Goal: Transaction & Acquisition: Purchase product/service

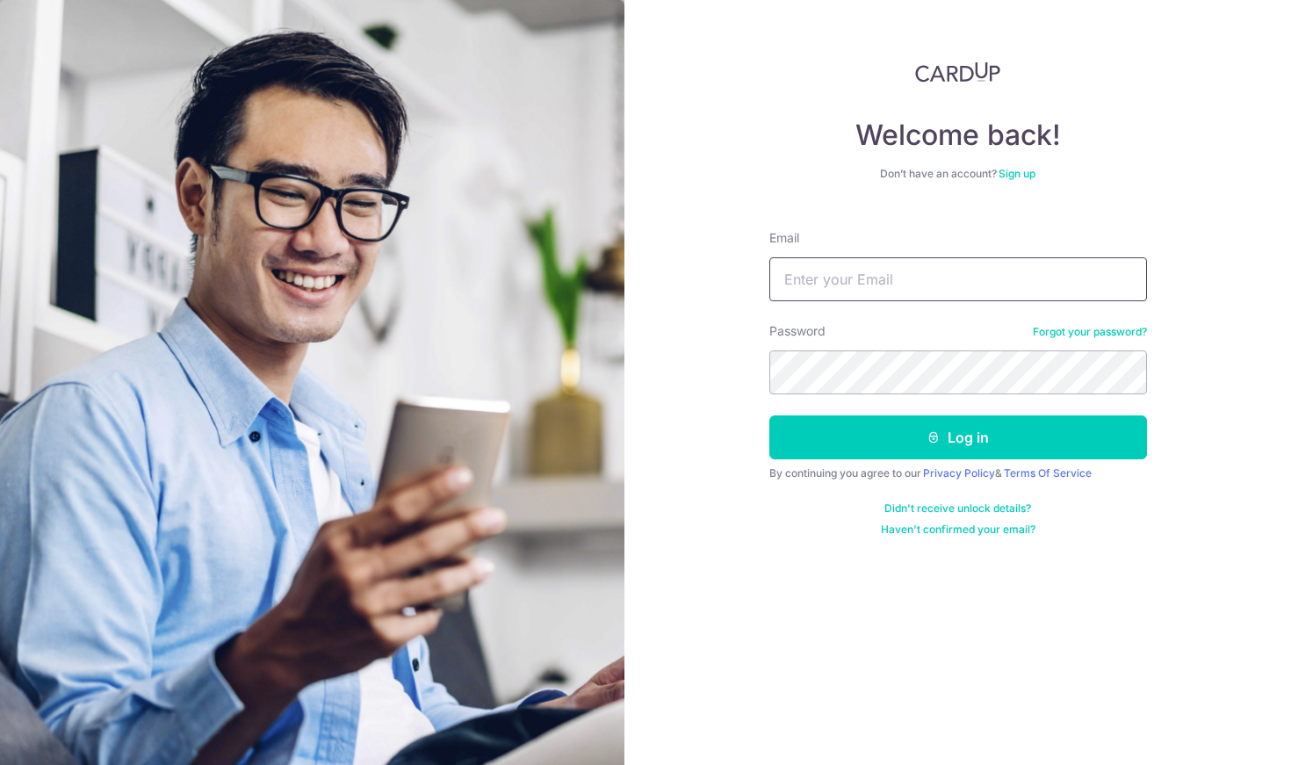
click at [826, 283] on input "Email" at bounding box center [958, 279] width 378 height 44
type input "jonathanxb.chia@gmail.com"
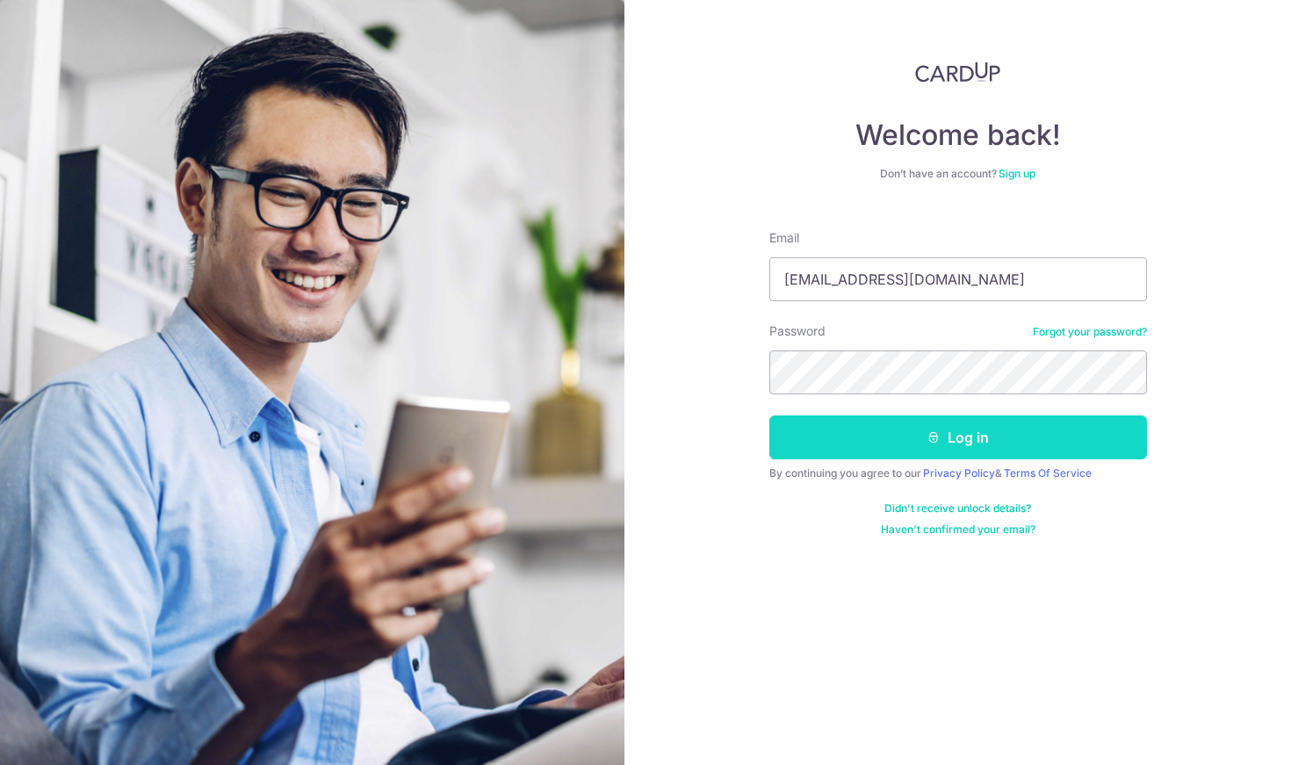
click at [918, 429] on button "Log in" at bounding box center [958, 437] width 378 height 44
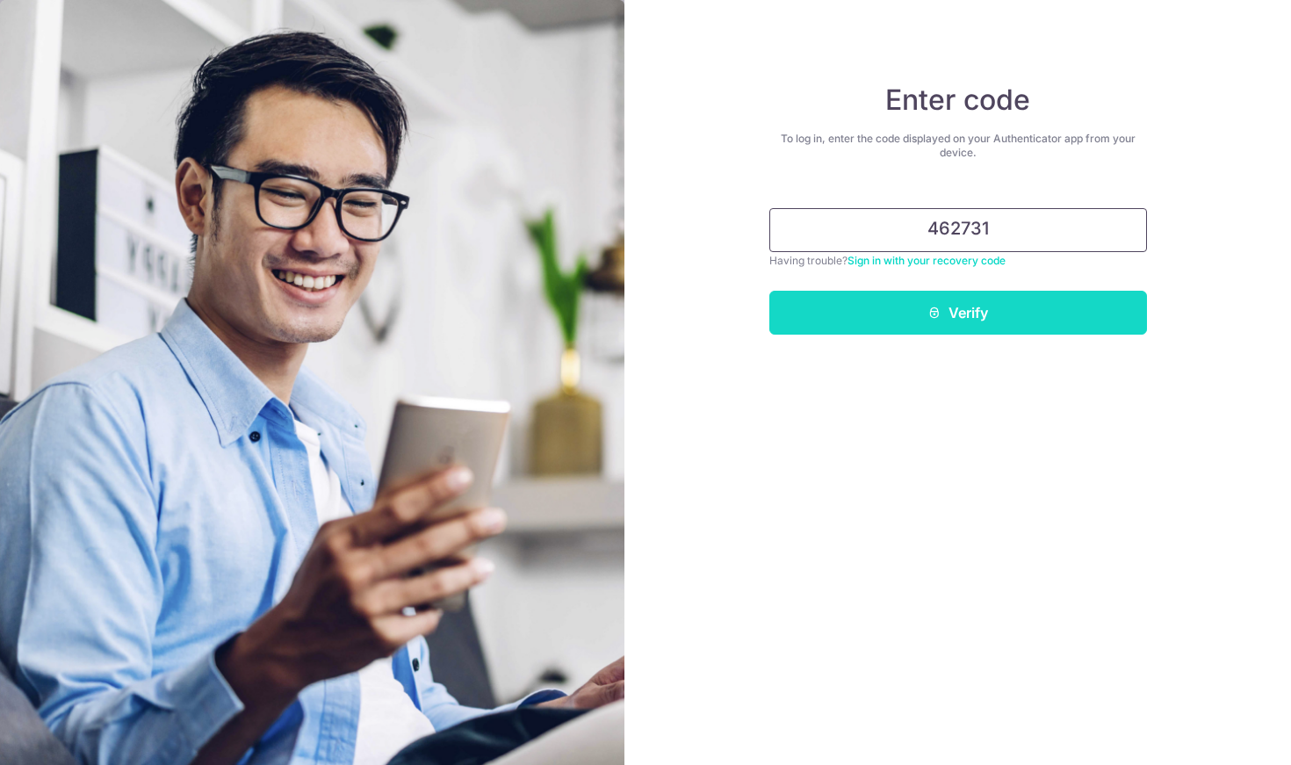
type input "462731"
click at [989, 314] on button "Verify" at bounding box center [958, 313] width 378 height 44
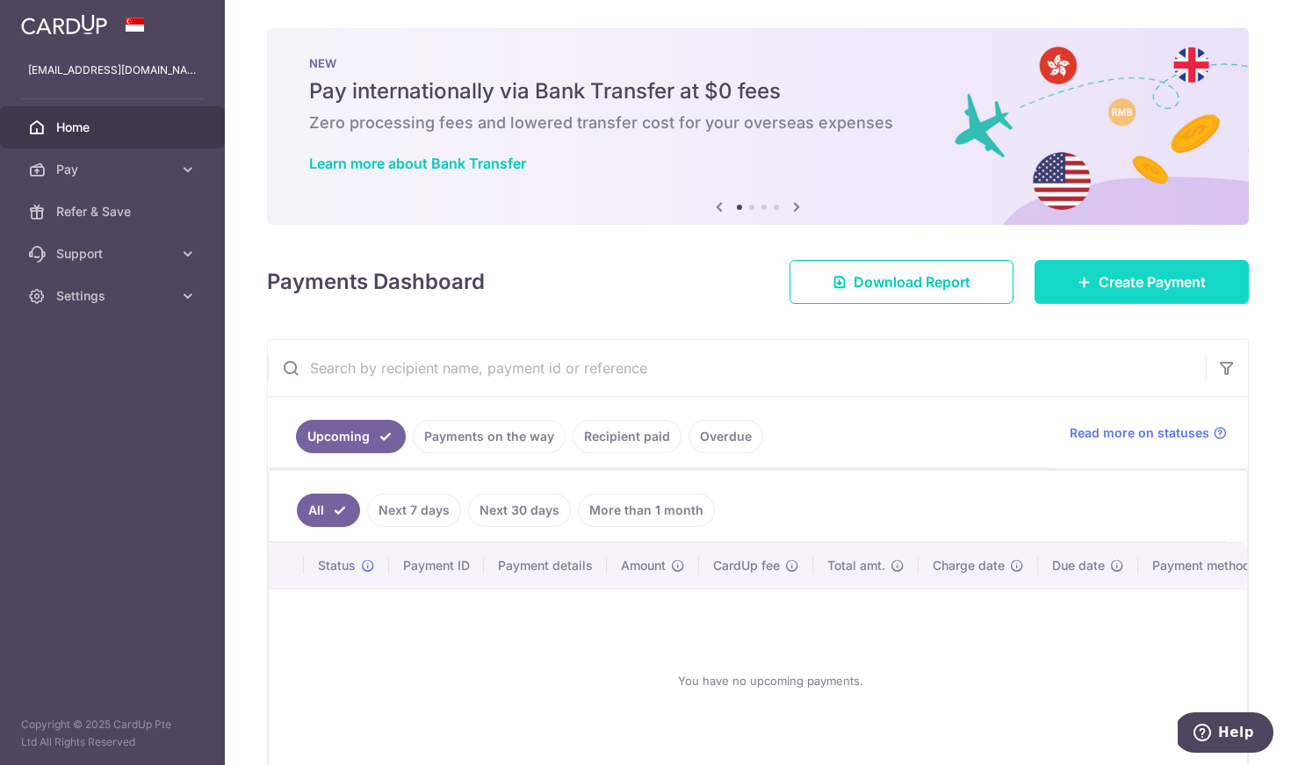
click at [1106, 291] on span "Create Payment" at bounding box center [1151, 281] width 107 height 21
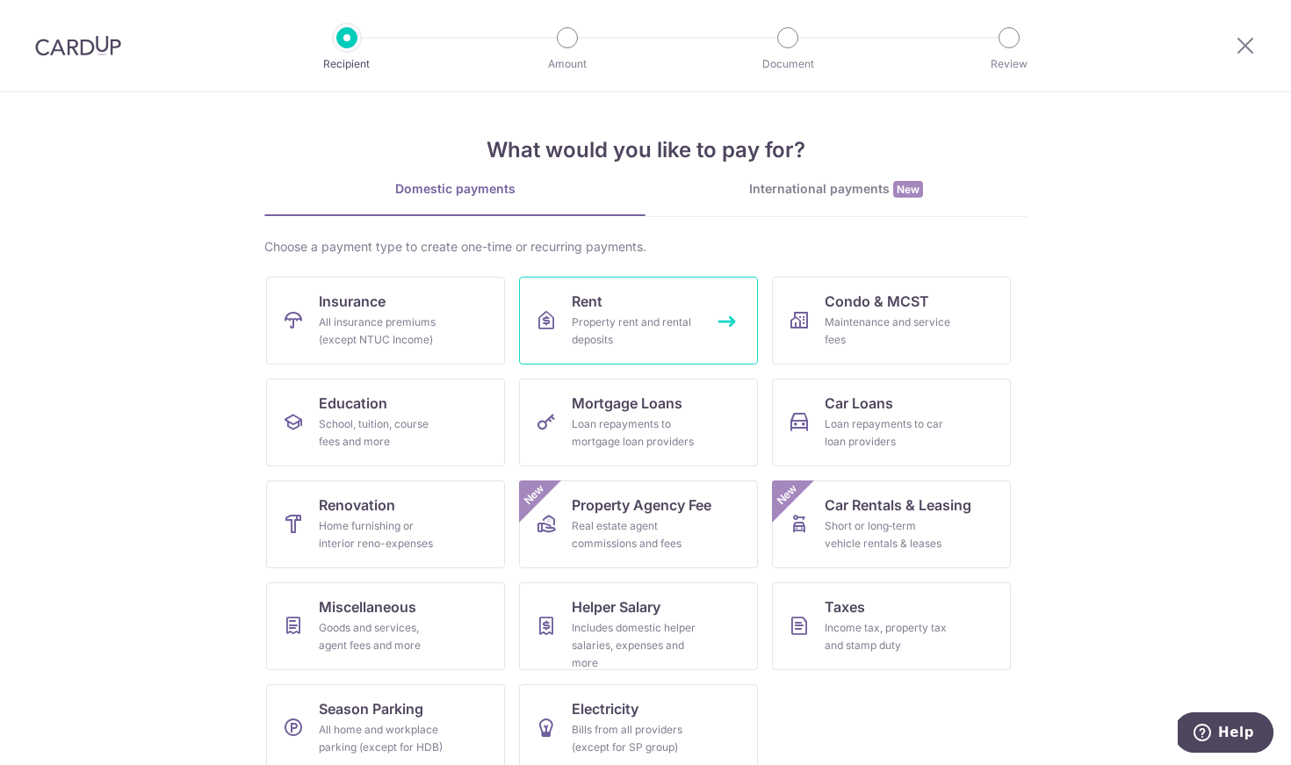
click at [608, 312] on link "Rent Property rent and rental deposits" at bounding box center [638, 321] width 239 height 88
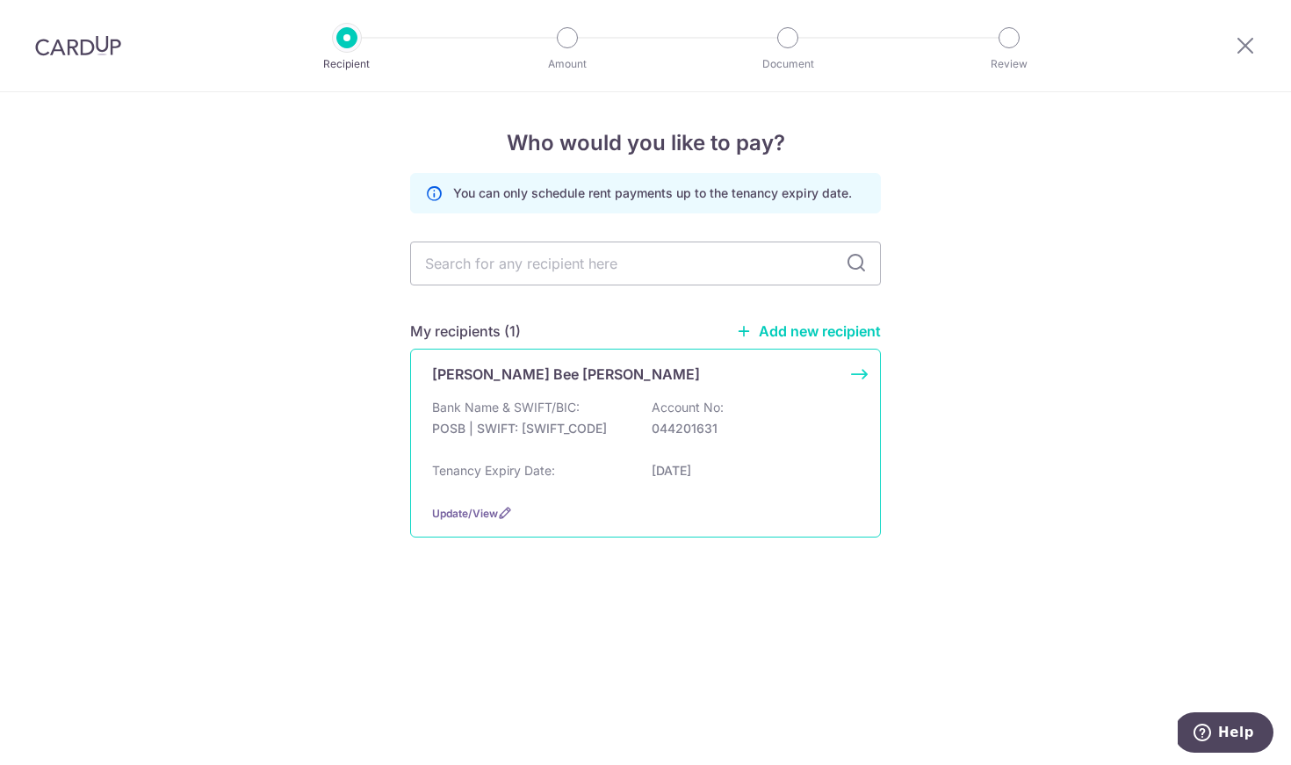
click at [625, 420] on p "POSB | SWIFT: DBSSSGSGXXX" at bounding box center [530, 429] width 197 height 18
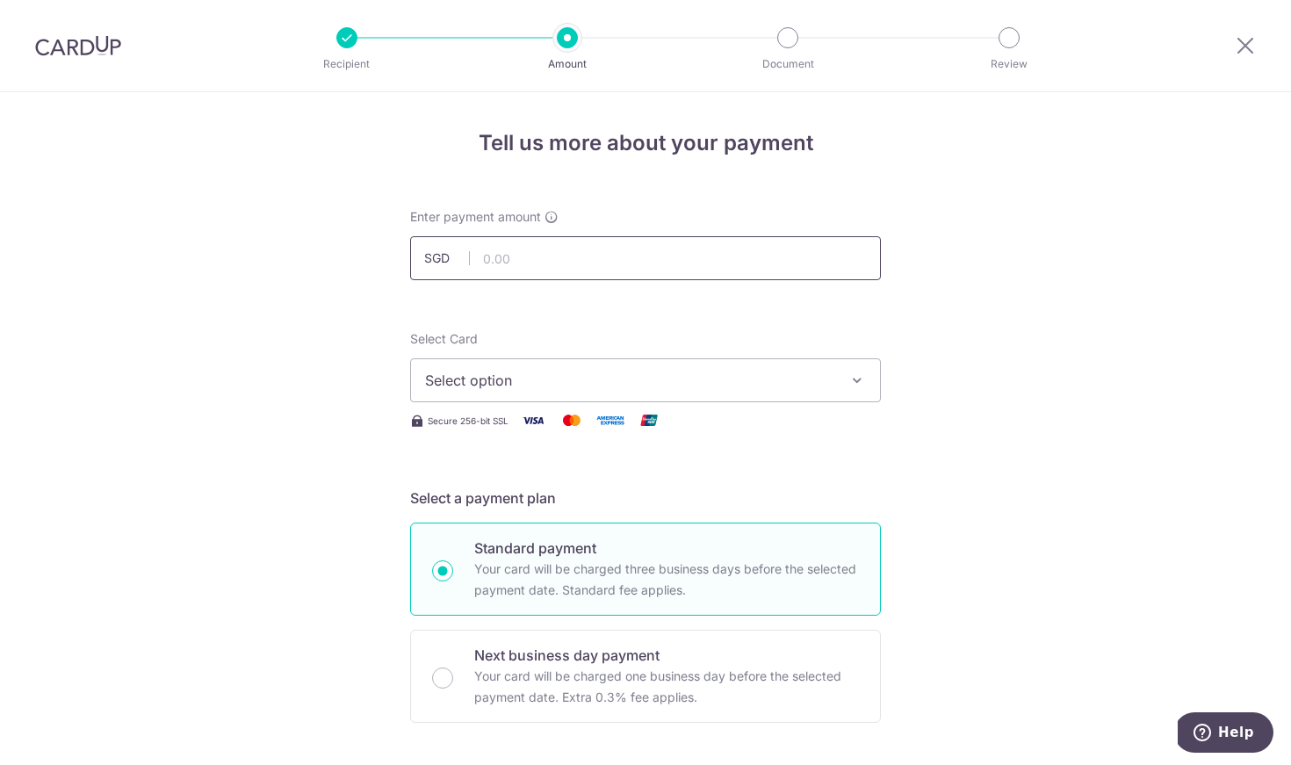
click at [641, 256] on input "text" at bounding box center [645, 258] width 471 height 44
type input "3,300.00"
click at [696, 379] on span "Select option" at bounding box center [629, 380] width 409 height 21
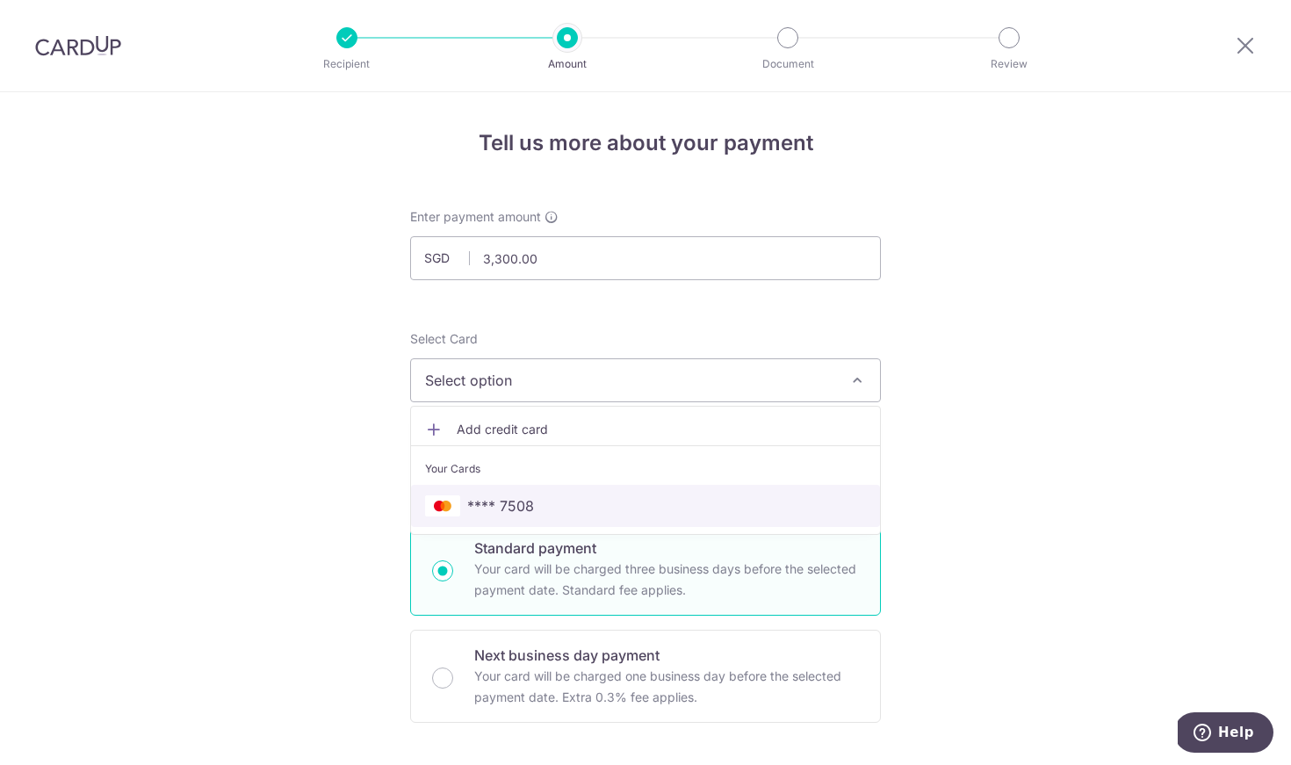
click at [647, 500] on span "**** 7508" at bounding box center [645, 505] width 441 height 21
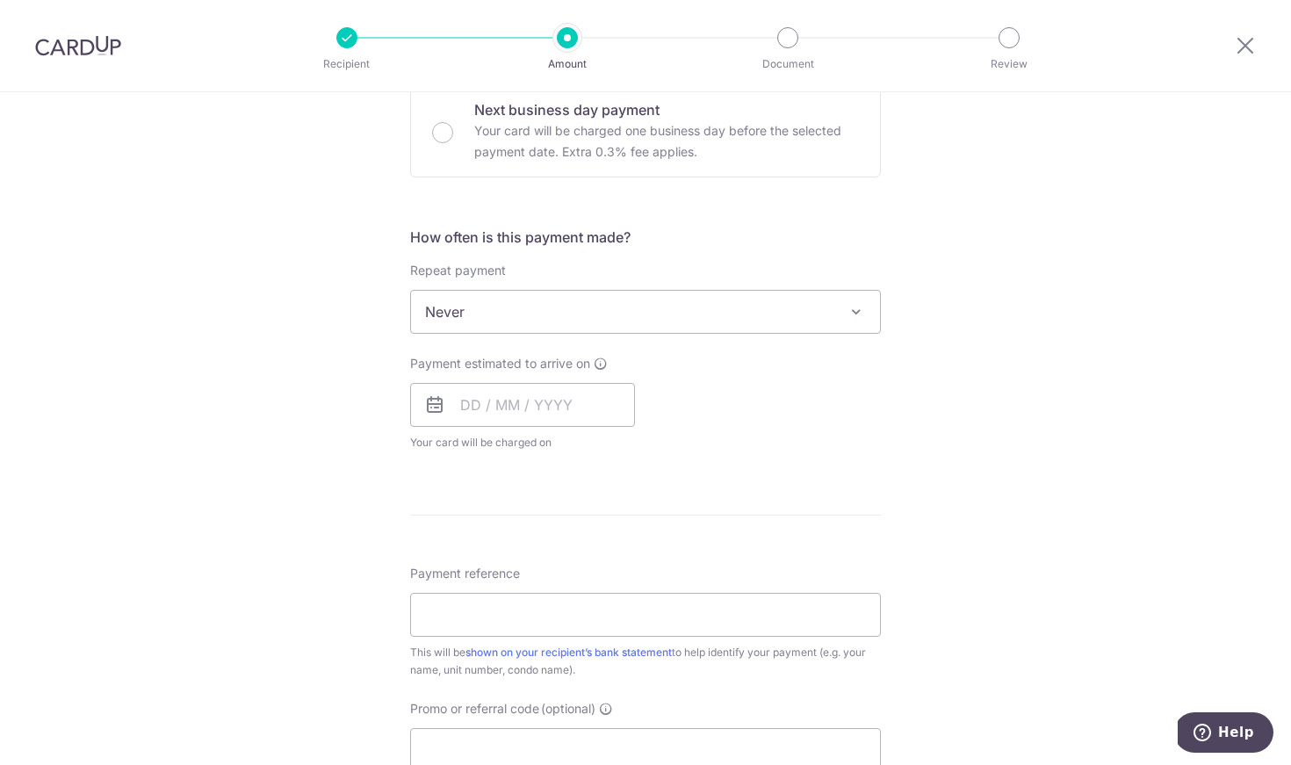
scroll to position [559, 0]
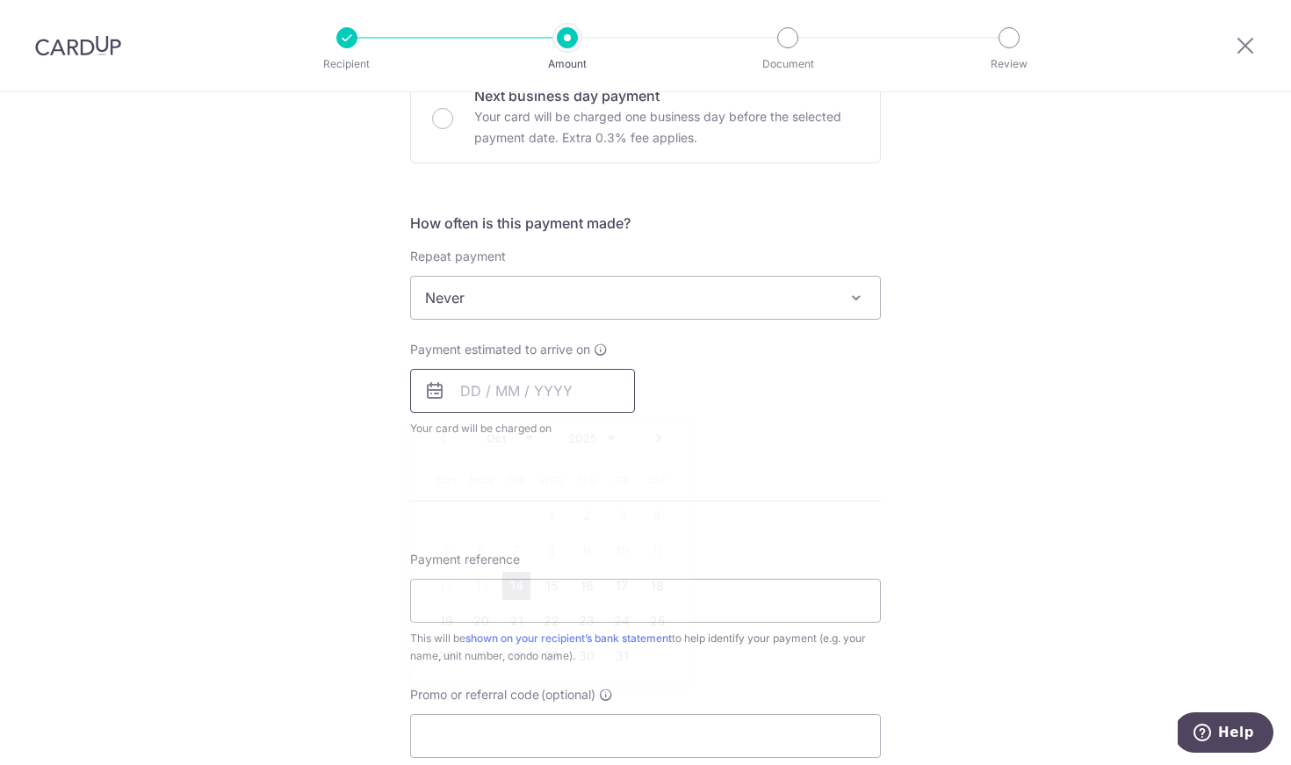
click at [497, 395] on input "text" at bounding box center [522, 391] width 225 height 44
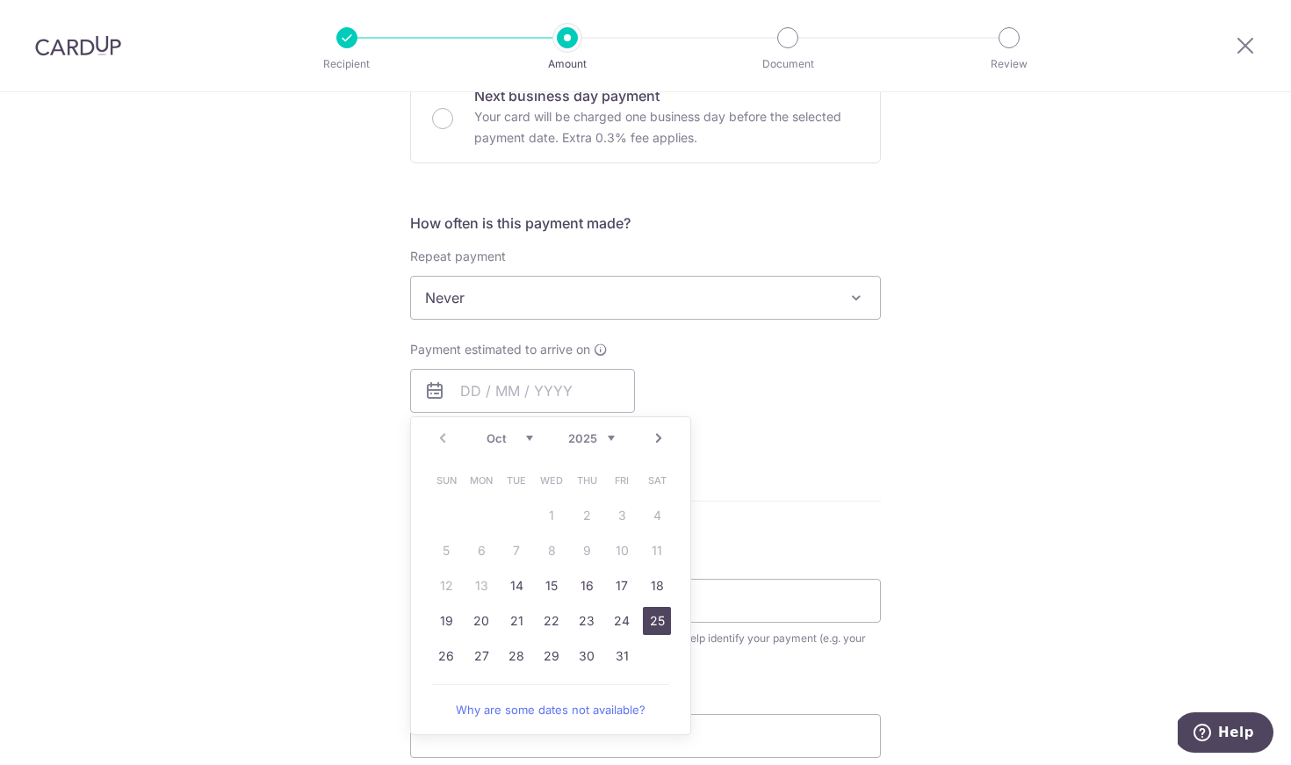
click at [654, 623] on link "25" at bounding box center [657, 621] width 28 height 28
type input "25/10/2025"
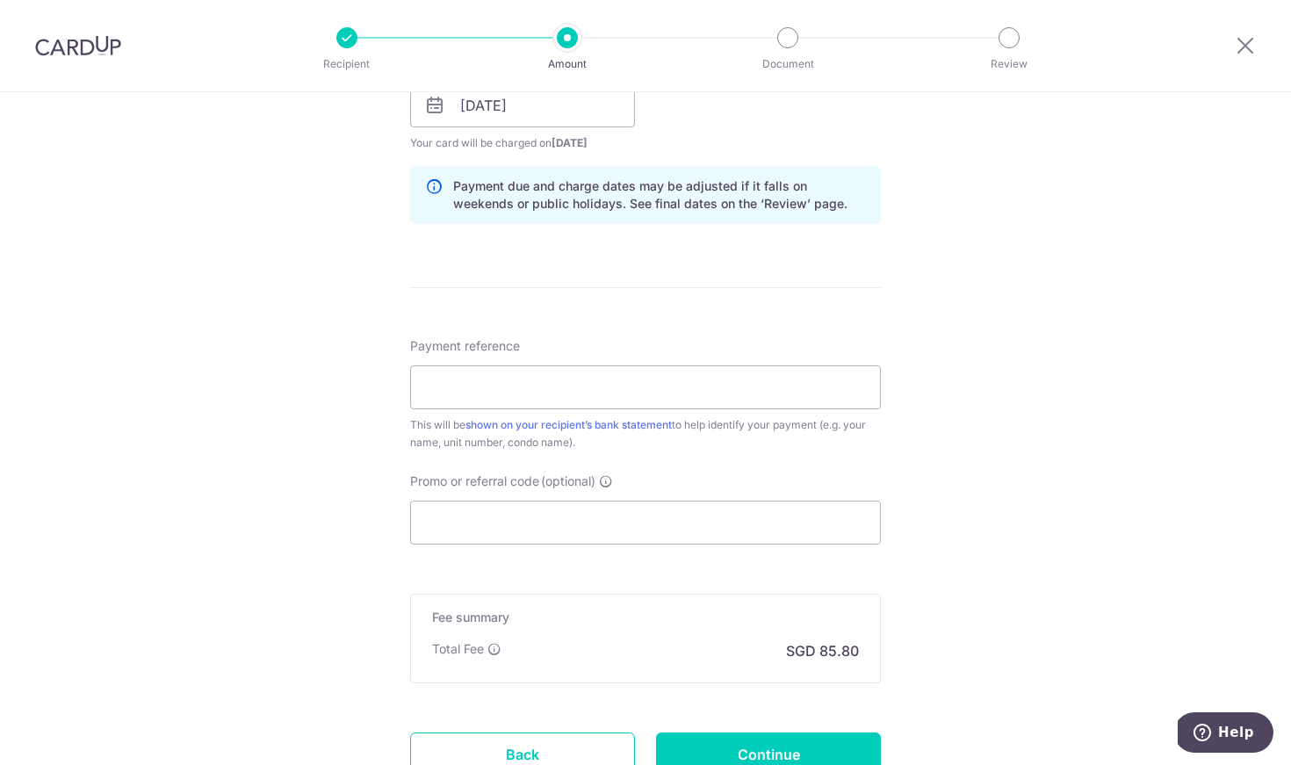
scroll to position [915, 0]
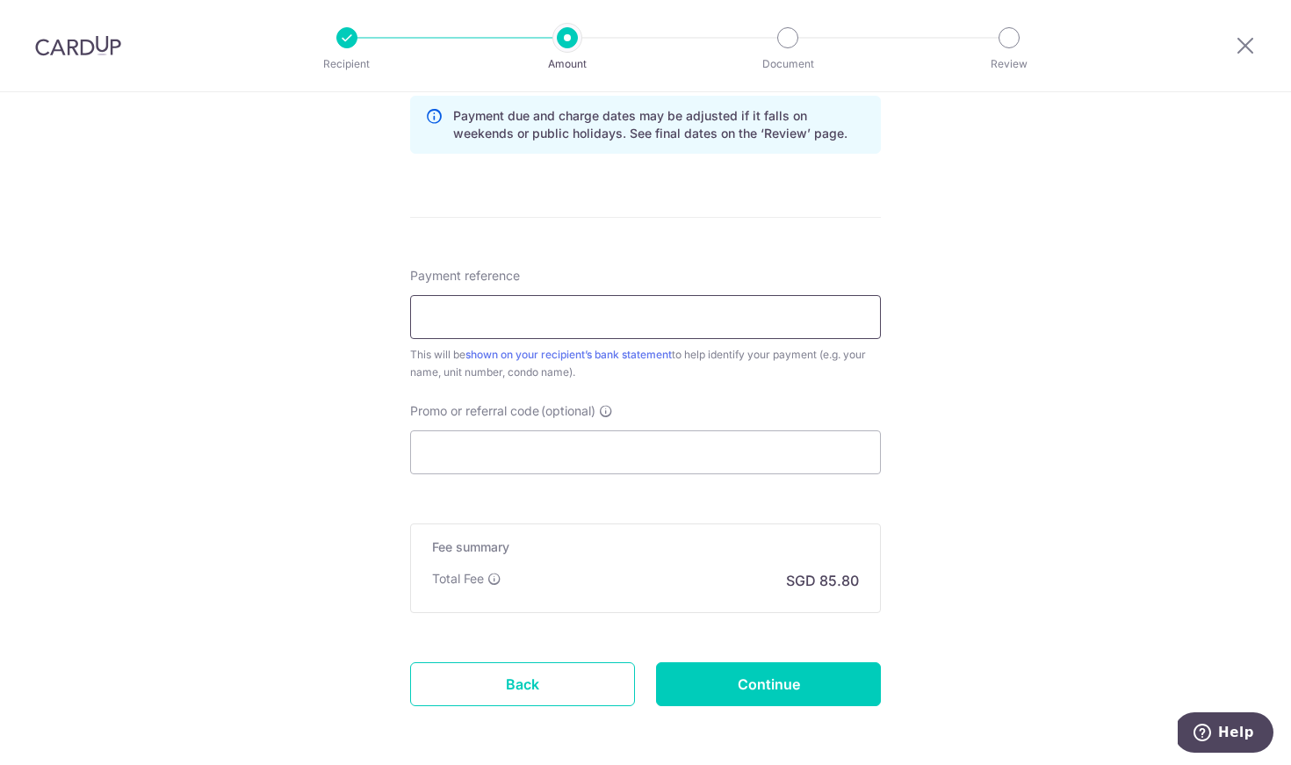
click at [544, 320] on input "Payment reference" at bounding box center [645, 317] width 471 height 44
type input "Jonathan 04-514"
click at [539, 455] on input "Promo or referral code (optional)" at bounding box center [645, 452] width 471 height 44
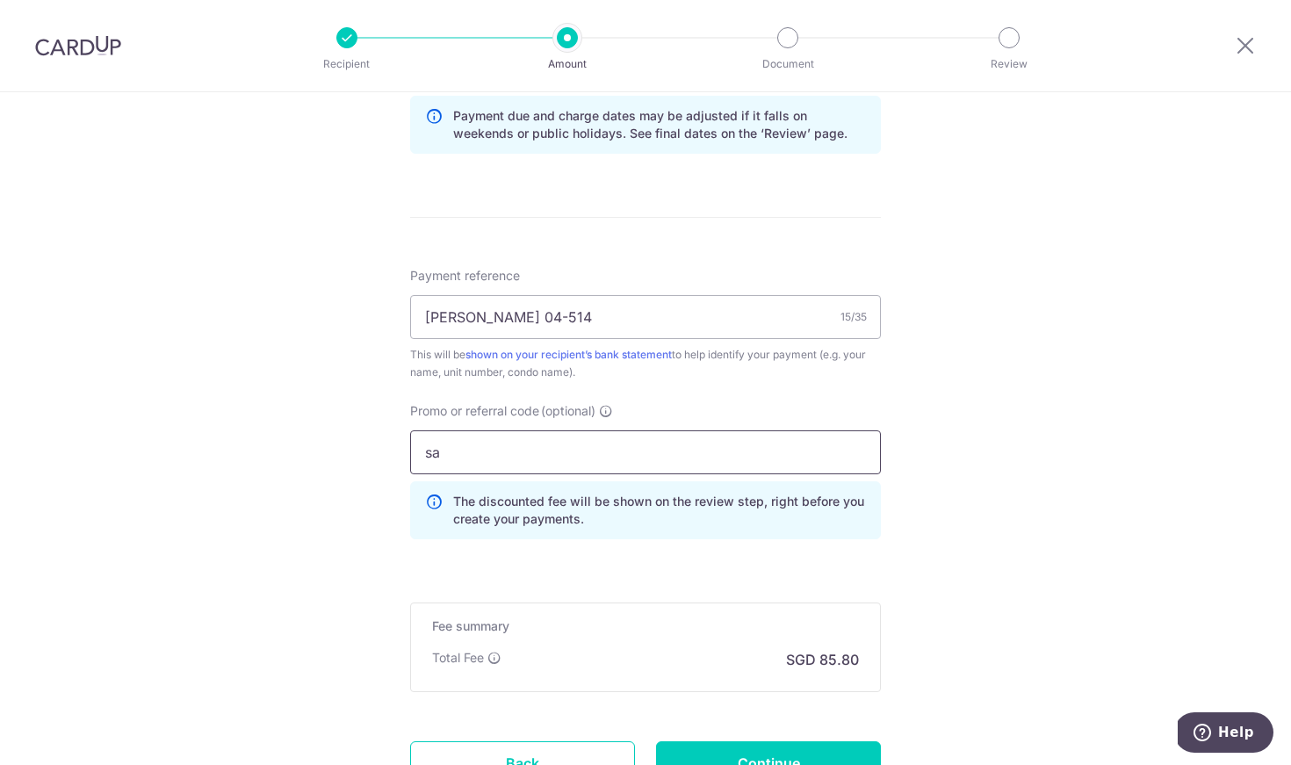
type input "s"
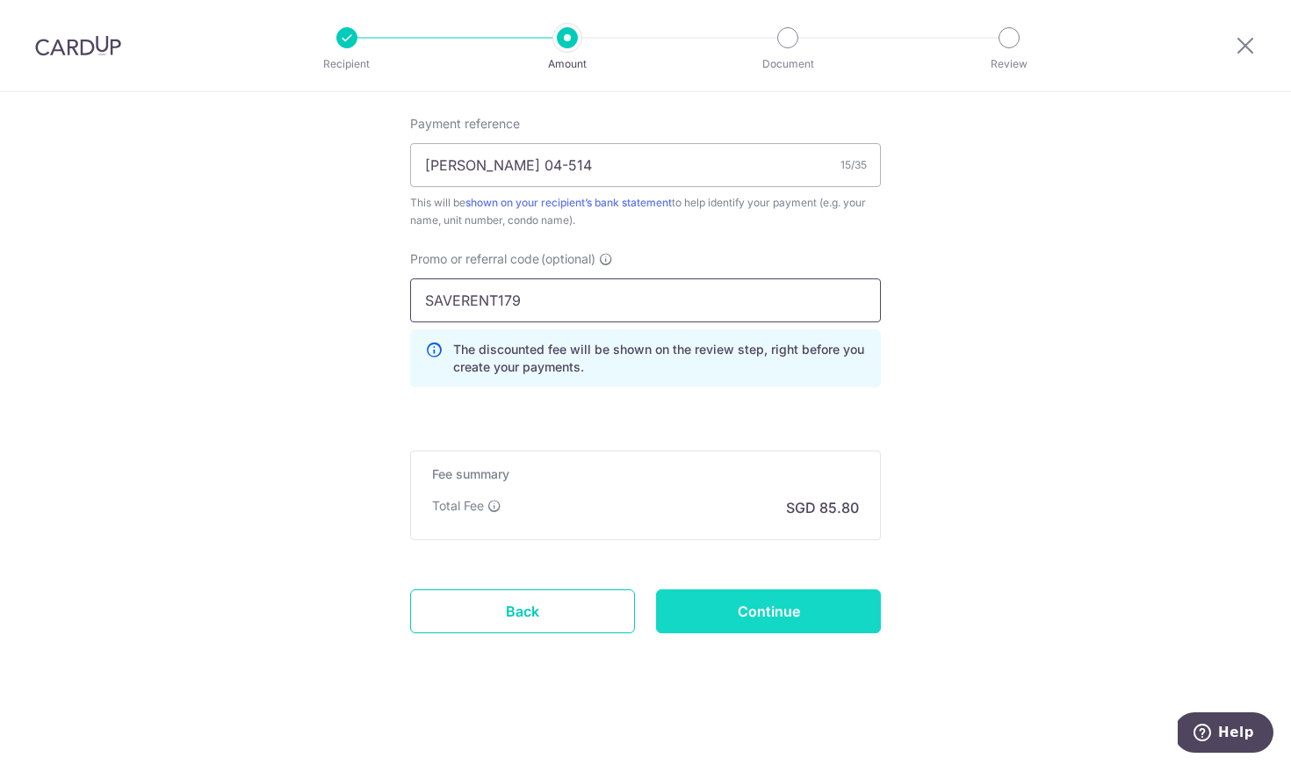
scroll to position [1067, 0]
type input "SAVERENT179"
click at [747, 616] on input "Continue" at bounding box center [768, 611] width 225 height 44
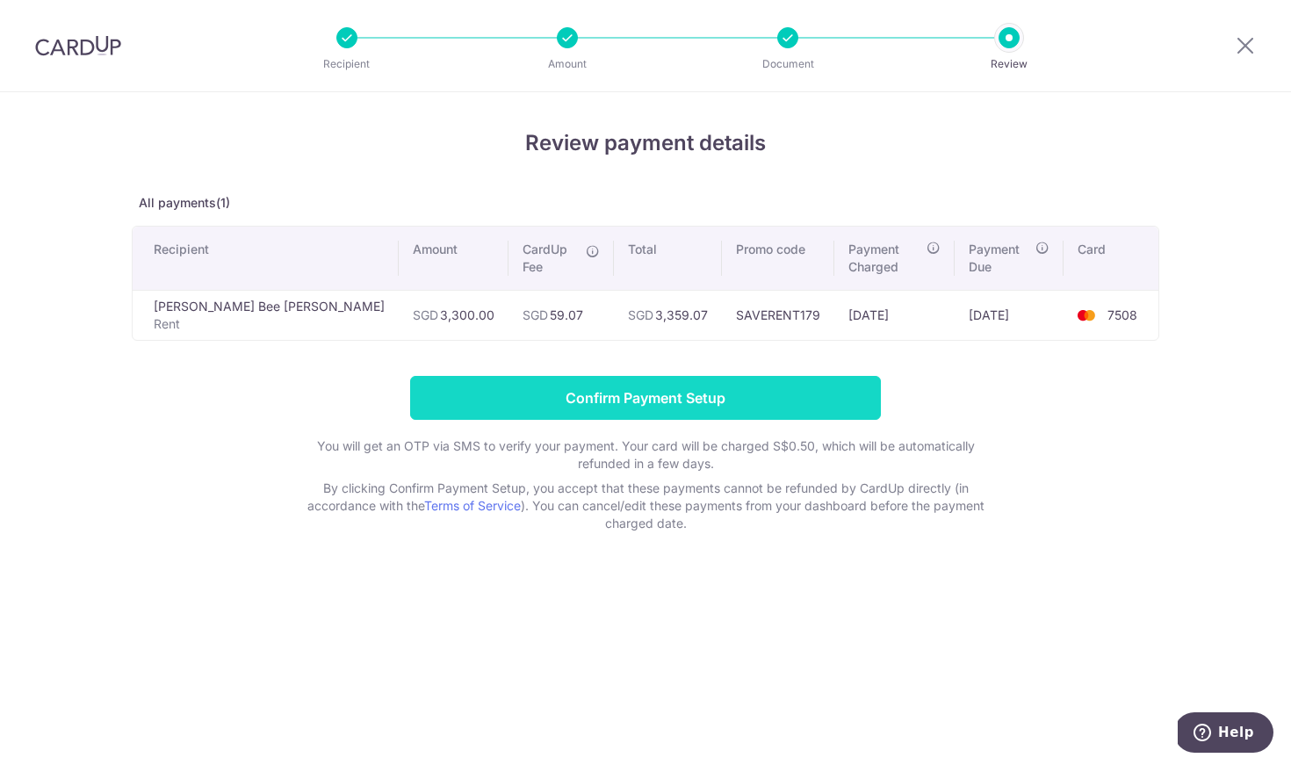
click at [676, 387] on input "Confirm Payment Setup" at bounding box center [645, 398] width 471 height 44
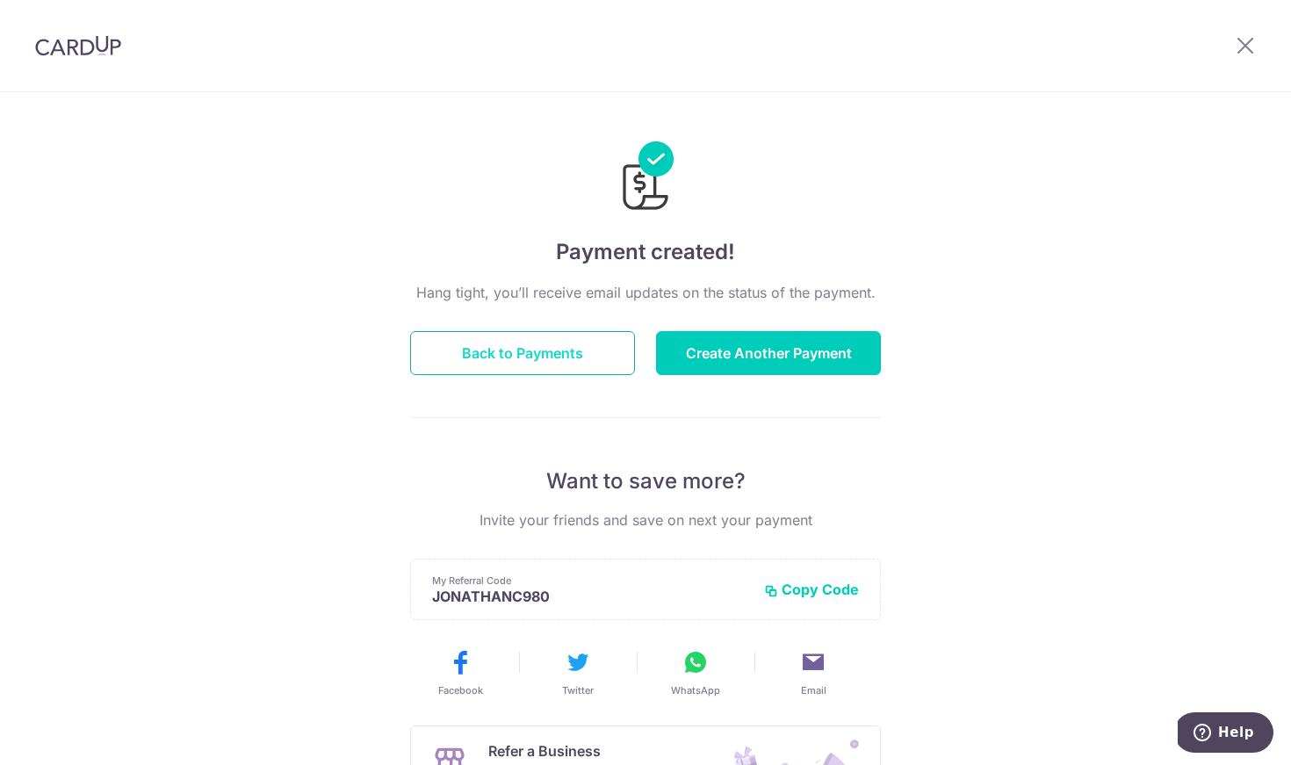
click at [563, 358] on button "Back to Payments" at bounding box center [522, 353] width 225 height 44
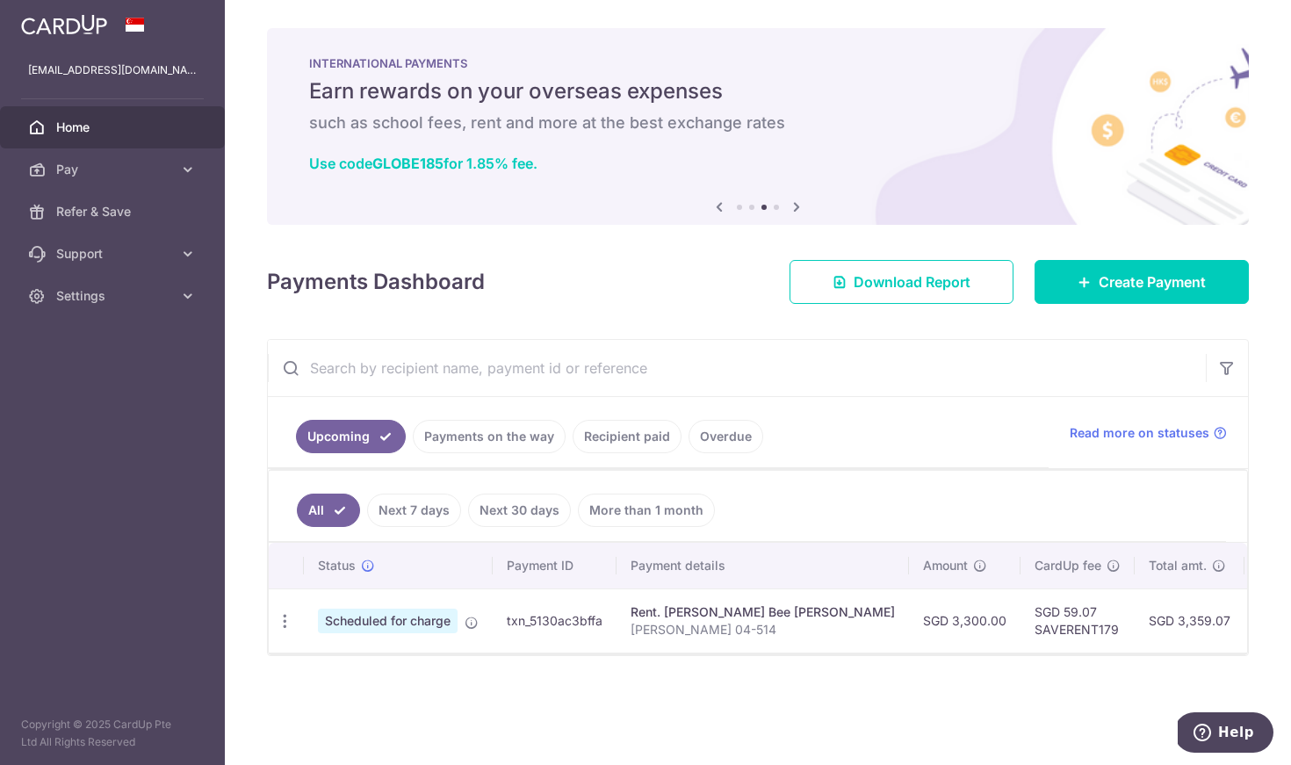
click at [650, 302] on div "Payments Dashboard Download Report Create Payment" at bounding box center [758, 278] width 982 height 51
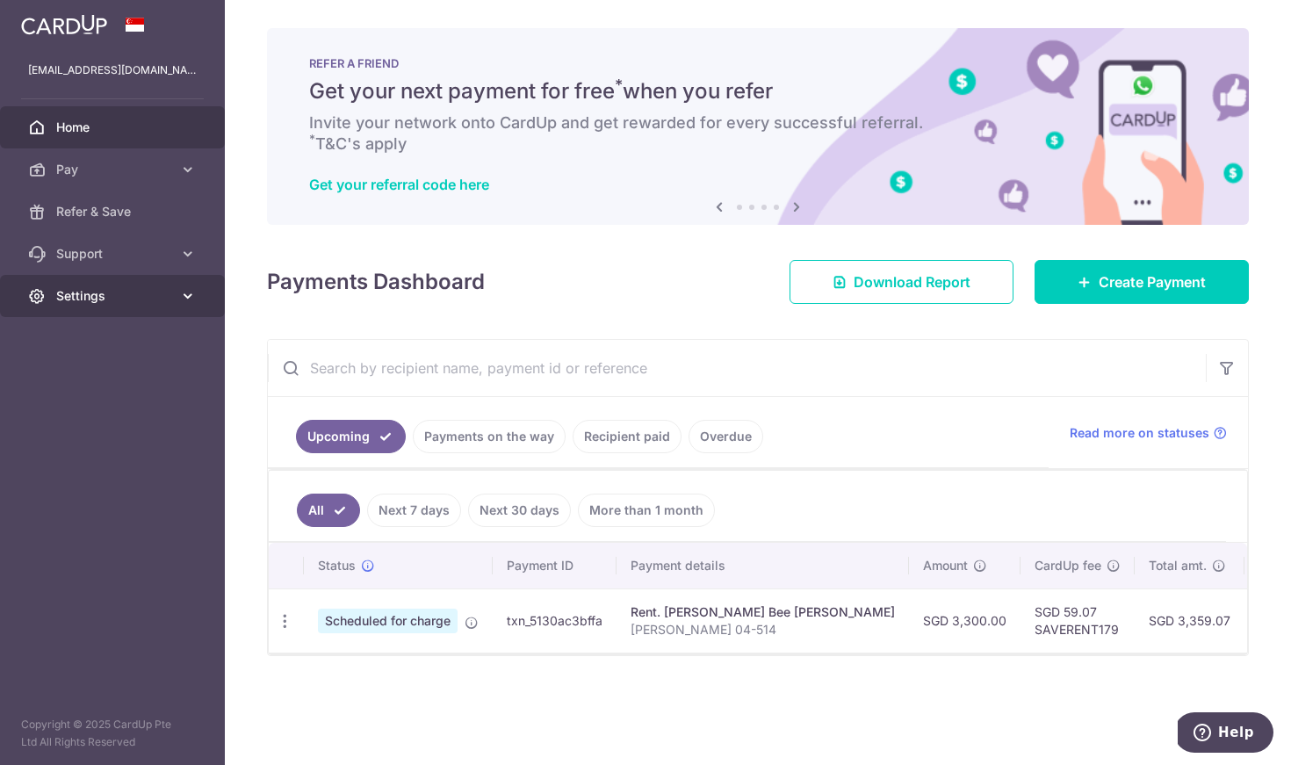
click at [126, 294] on span "Settings" at bounding box center [114, 296] width 116 height 18
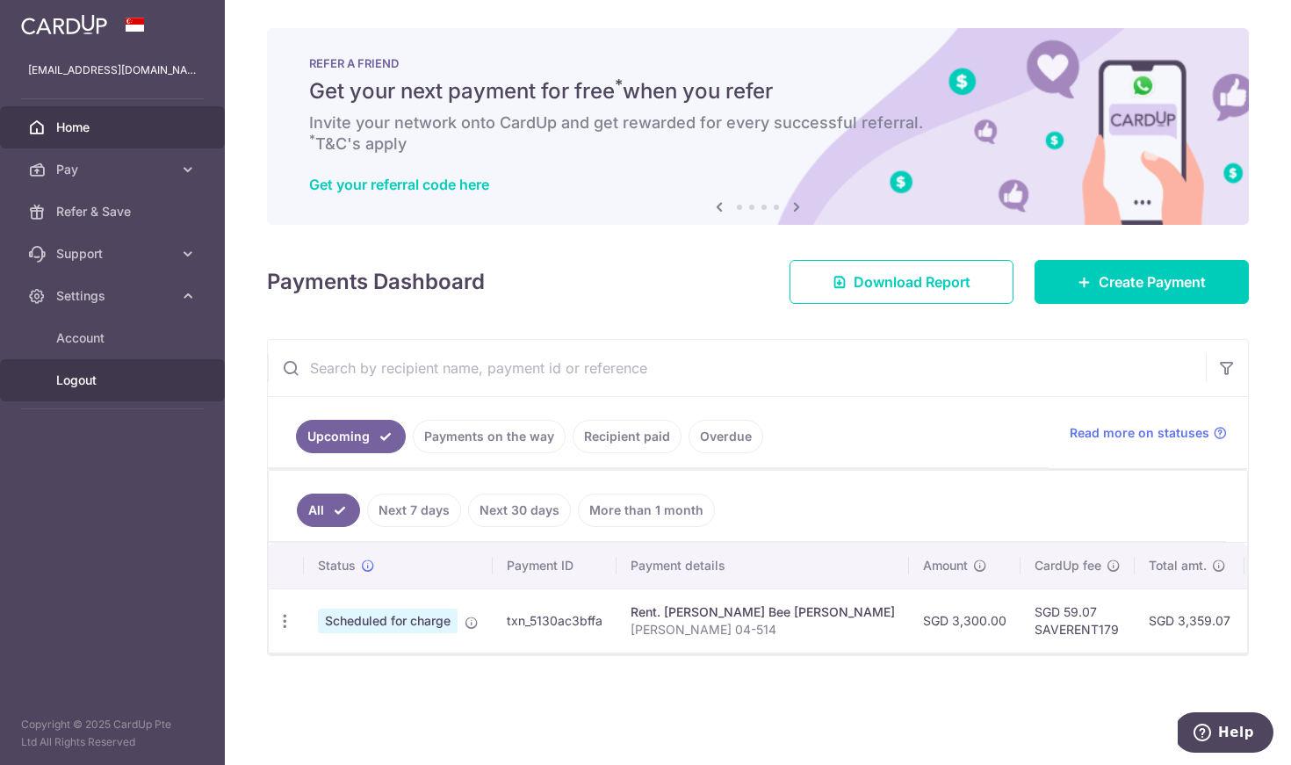
click at [98, 385] on span "Logout" at bounding box center [114, 380] width 116 height 18
